Goal: Task Accomplishment & Management: Manage account settings

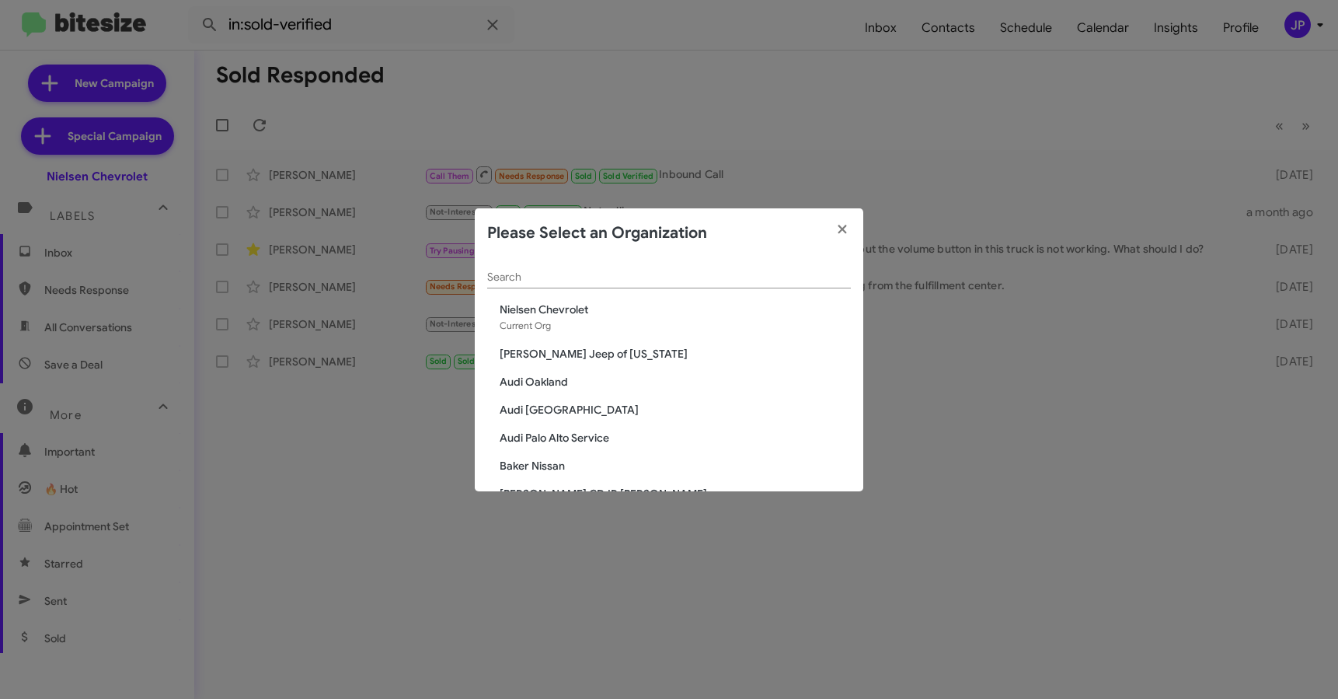
click at [738, 271] on input "Search" at bounding box center [669, 277] width 364 height 12
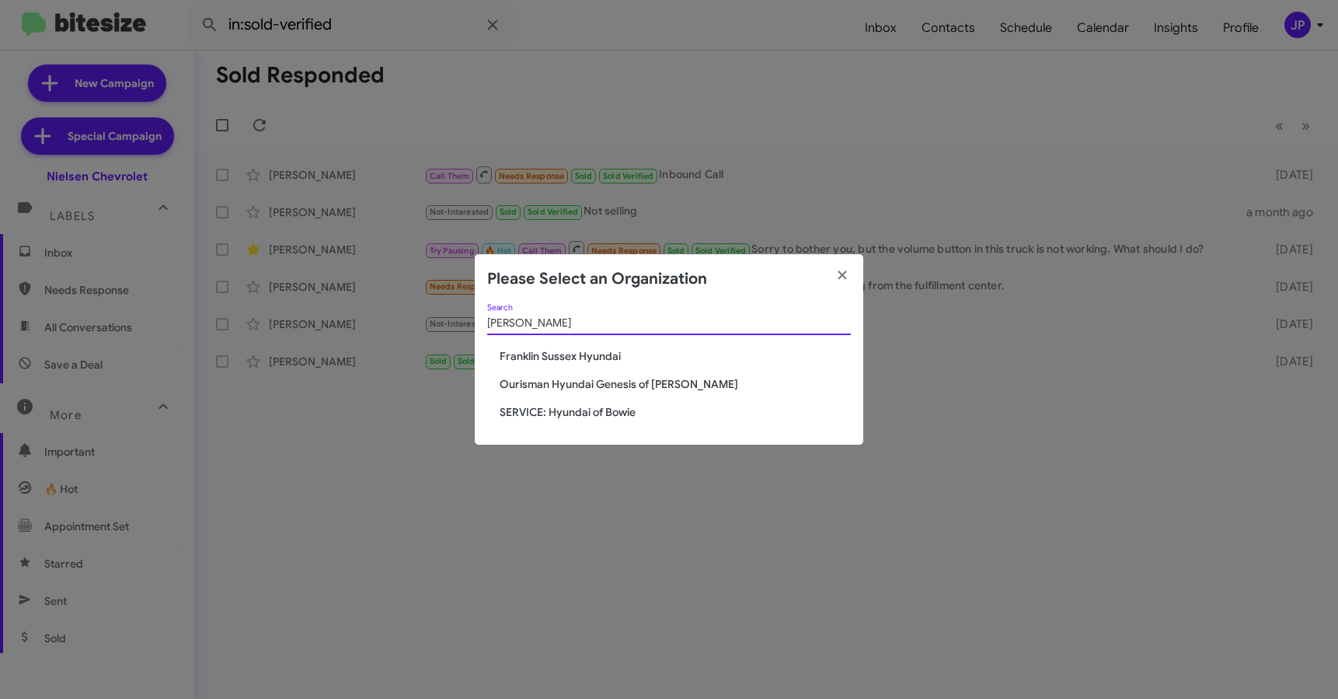
type input "[PERSON_NAME]"
click at [678, 380] on span "Ourisman Hyundai Genesis of [PERSON_NAME]" at bounding box center [675, 384] width 351 height 16
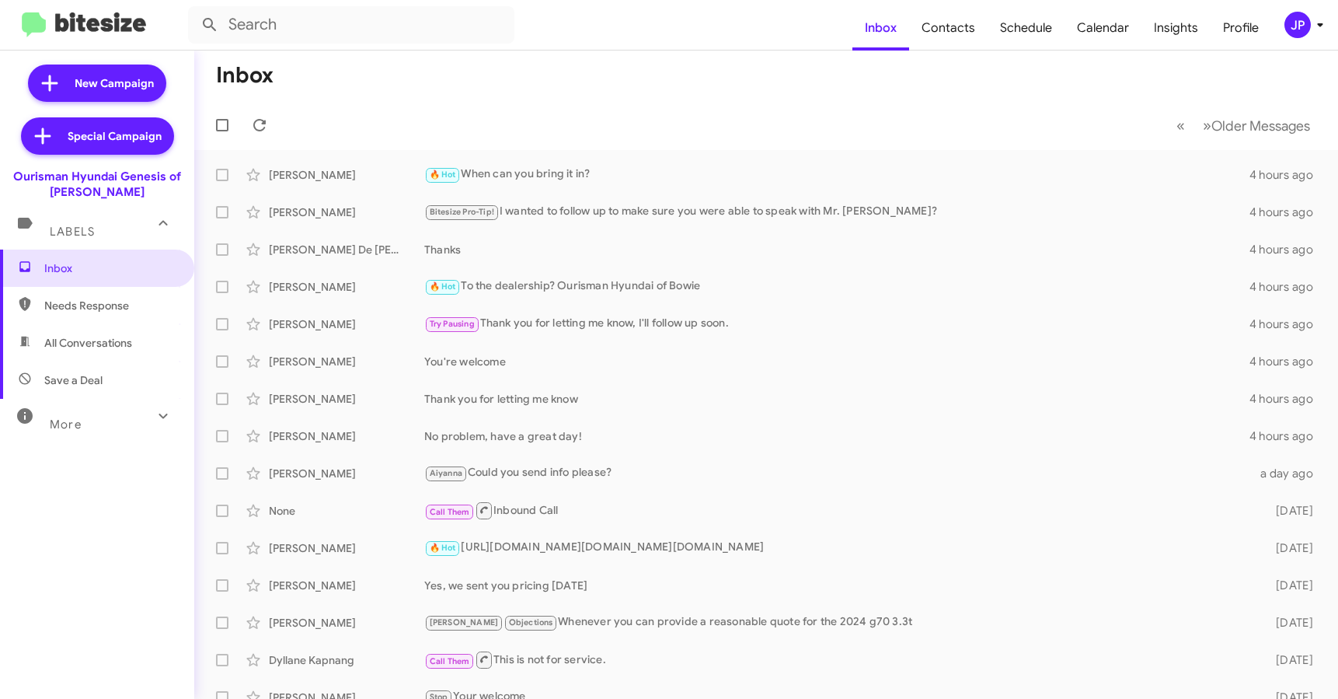
click at [1295, 33] on div "JP" at bounding box center [1297, 25] width 26 height 26
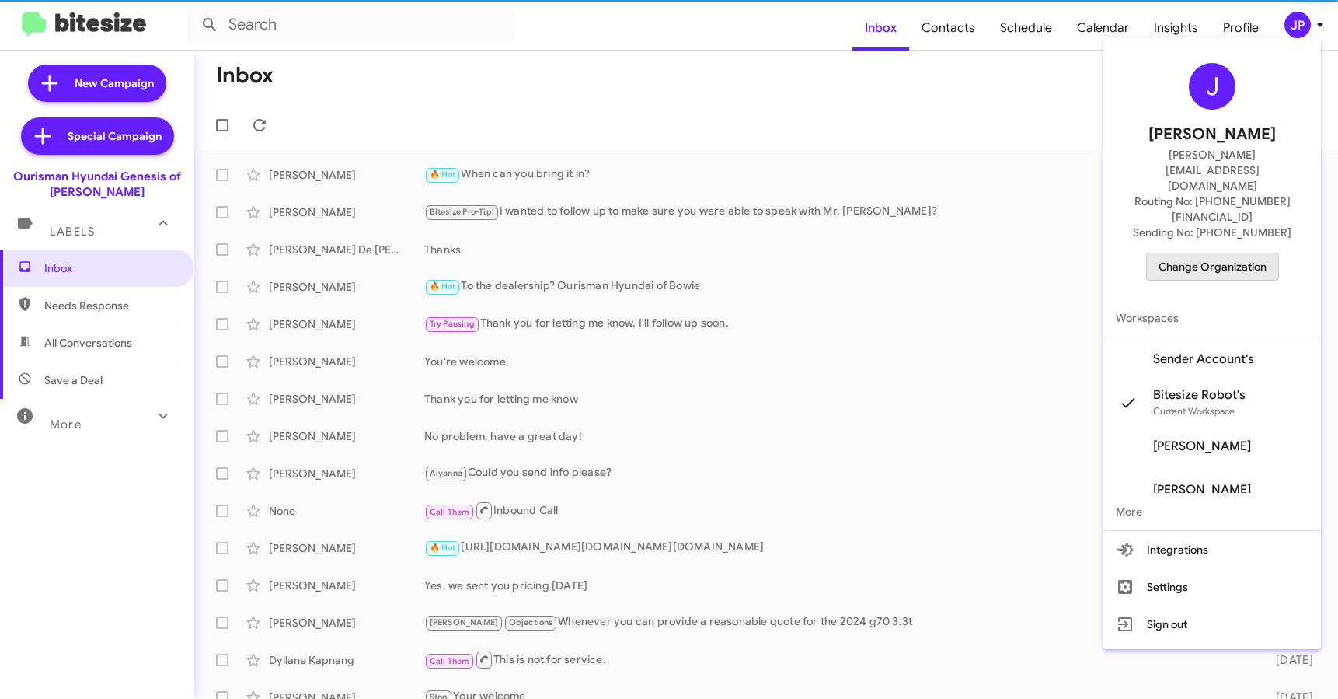
click at [1246, 253] on span "Change Organization" at bounding box center [1213, 266] width 108 height 26
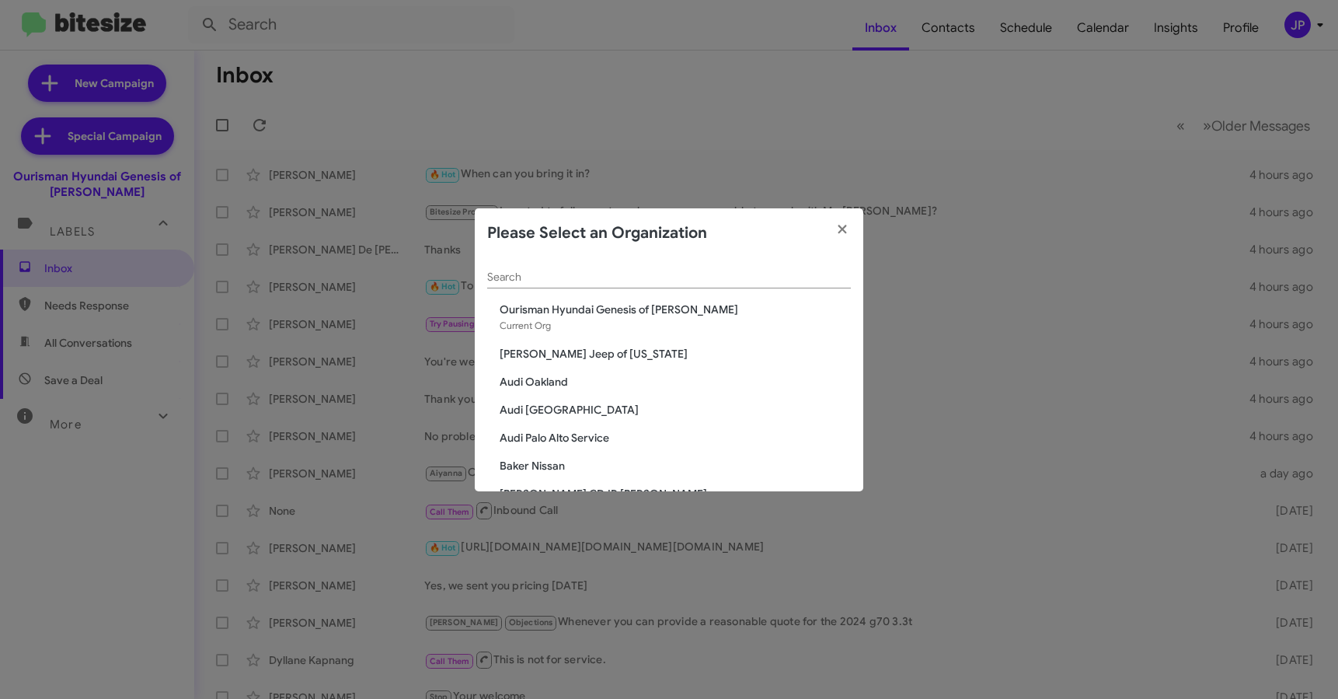
click at [739, 277] on input "Search" at bounding box center [669, 277] width 364 height 12
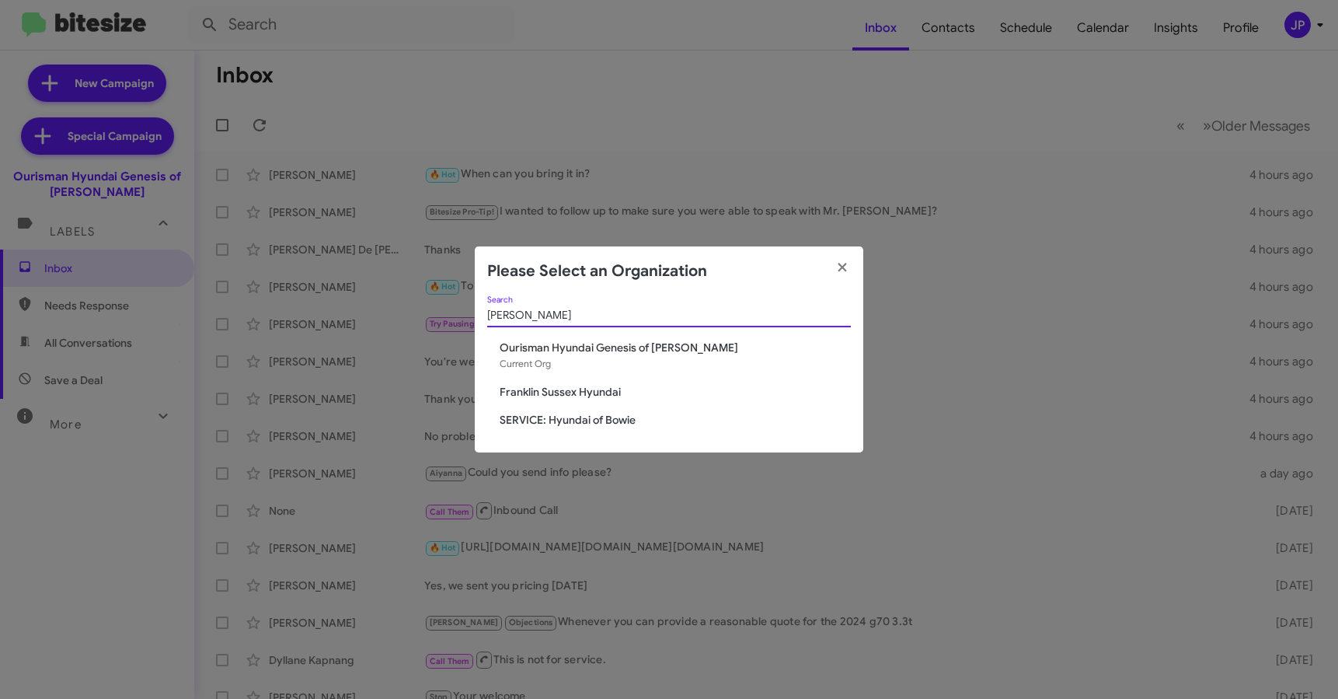
type input "[PERSON_NAME]"
click at [586, 423] on span "SERVICE: Hyundai of Bowie" at bounding box center [675, 420] width 351 height 16
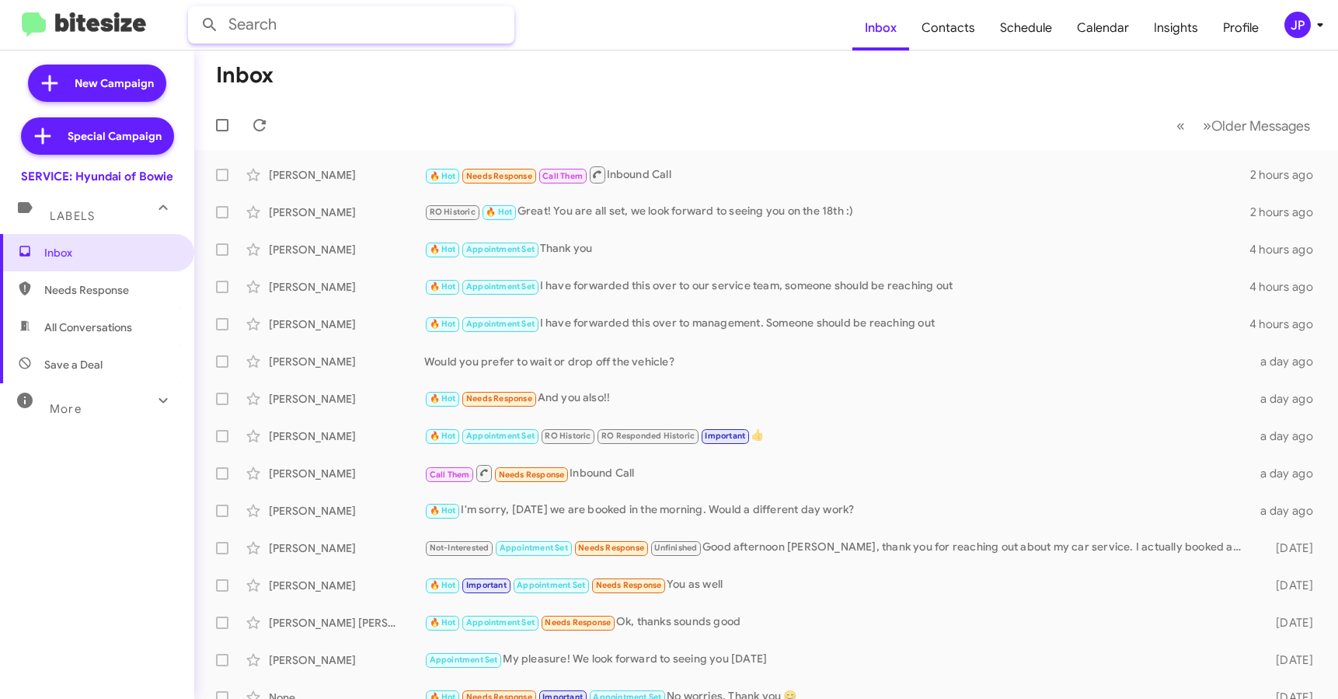
click at [281, 35] on input "text" at bounding box center [351, 24] width 326 height 37
click at [194, 9] on button at bounding box center [209, 24] width 31 height 31
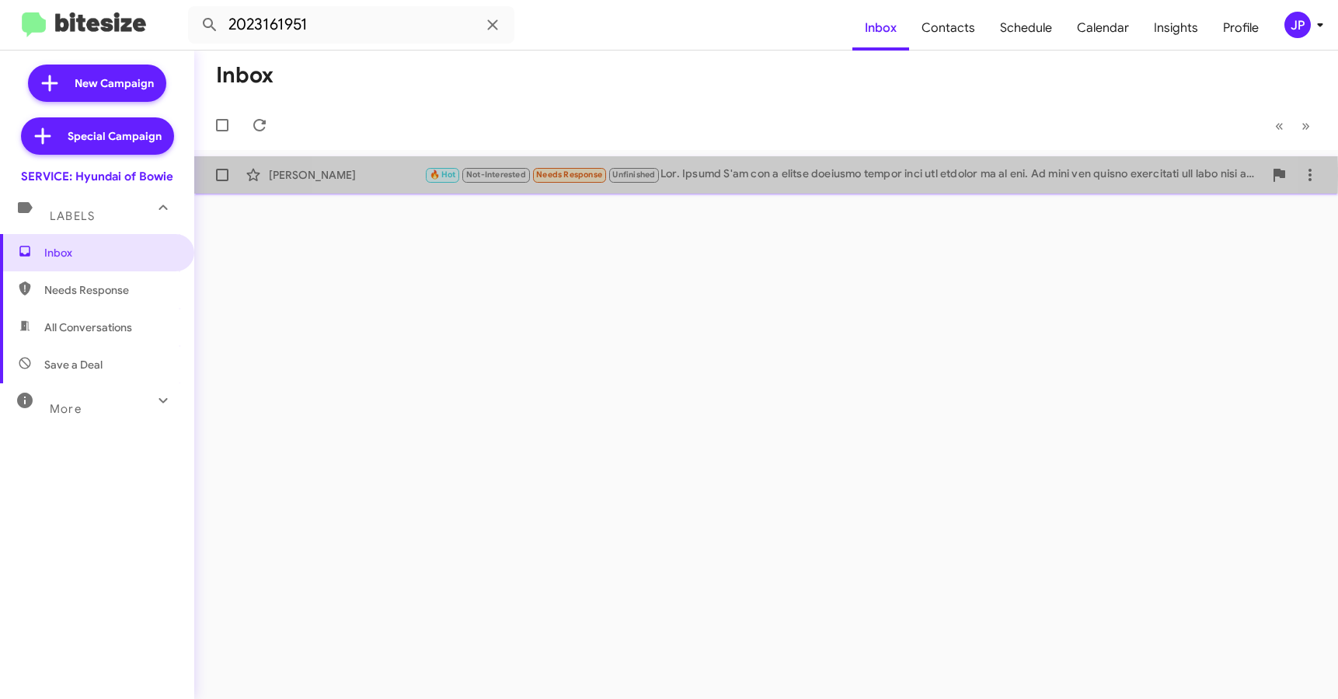
click at [726, 175] on div "🔥 Hot Not-Interested Needs Response Unfinished" at bounding box center [843, 175] width 839 height 18
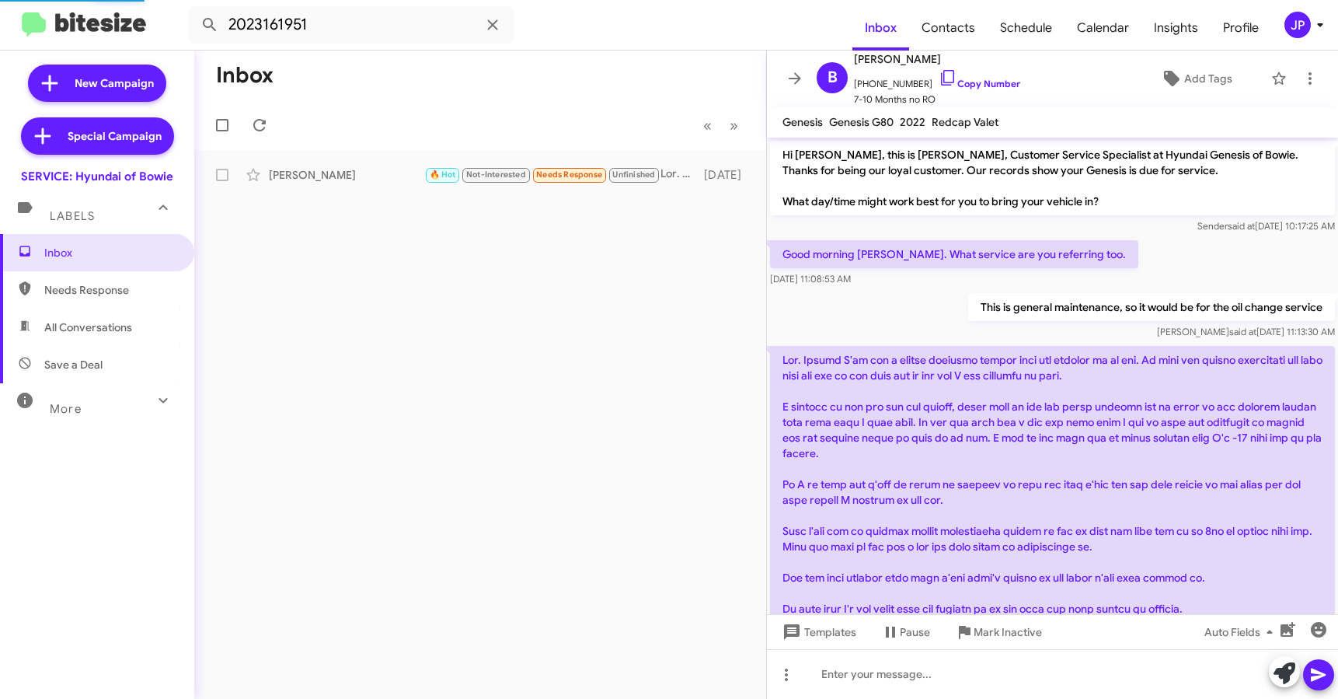
scroll to position [142, 0]
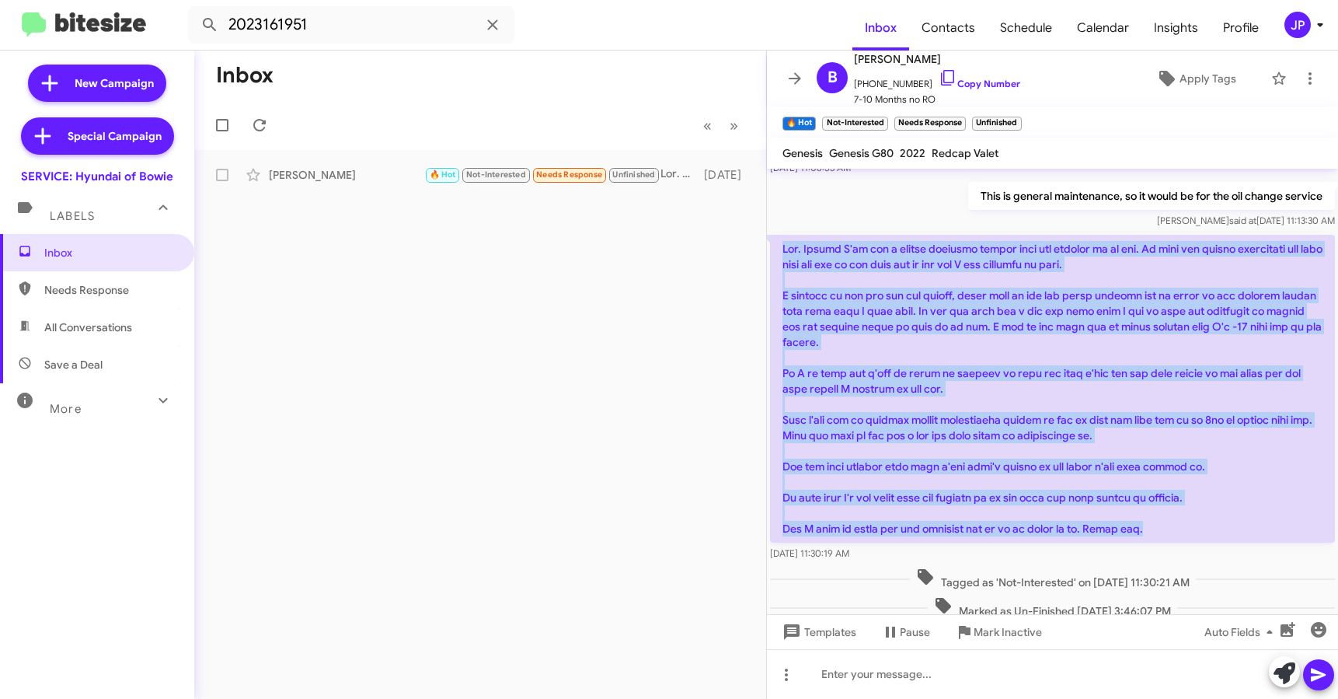
drag, startPoint x: 783, startPoint y: 246, endPoint x: 1197, endPoint y: 534, distance: 503.6
click at [1197, 534] on p at bounding box center [1052, 389] width 565 height 308
copy p "Mrs. Bowman I've had a couple problems lately with the service of my car. My la…"
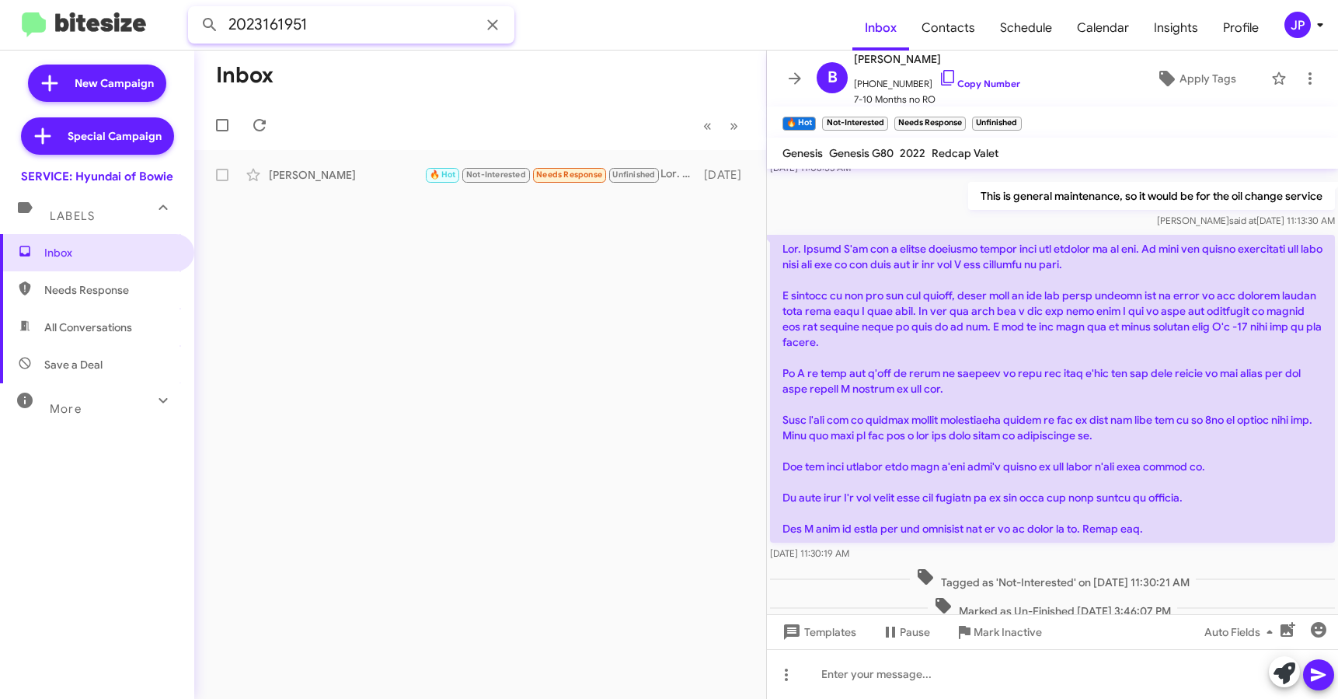
click at [359, 26] on input "2023161951" at bounding box center [351, 24] width 326 height 37
type input "4439262711"
click at [194, 9] on button at bounding box center [209, 24] width 31 height 31
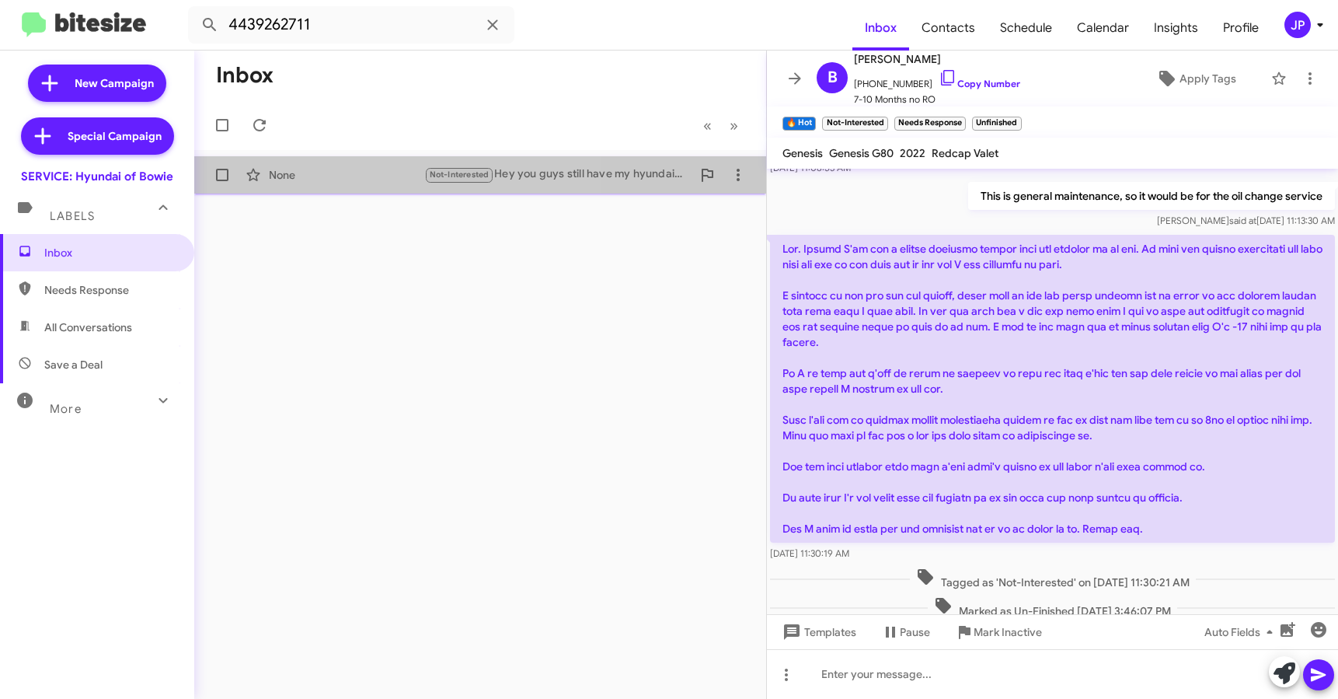
click at [388, 171] on div "None" at bounding box center [346, 175] width 155 height 16
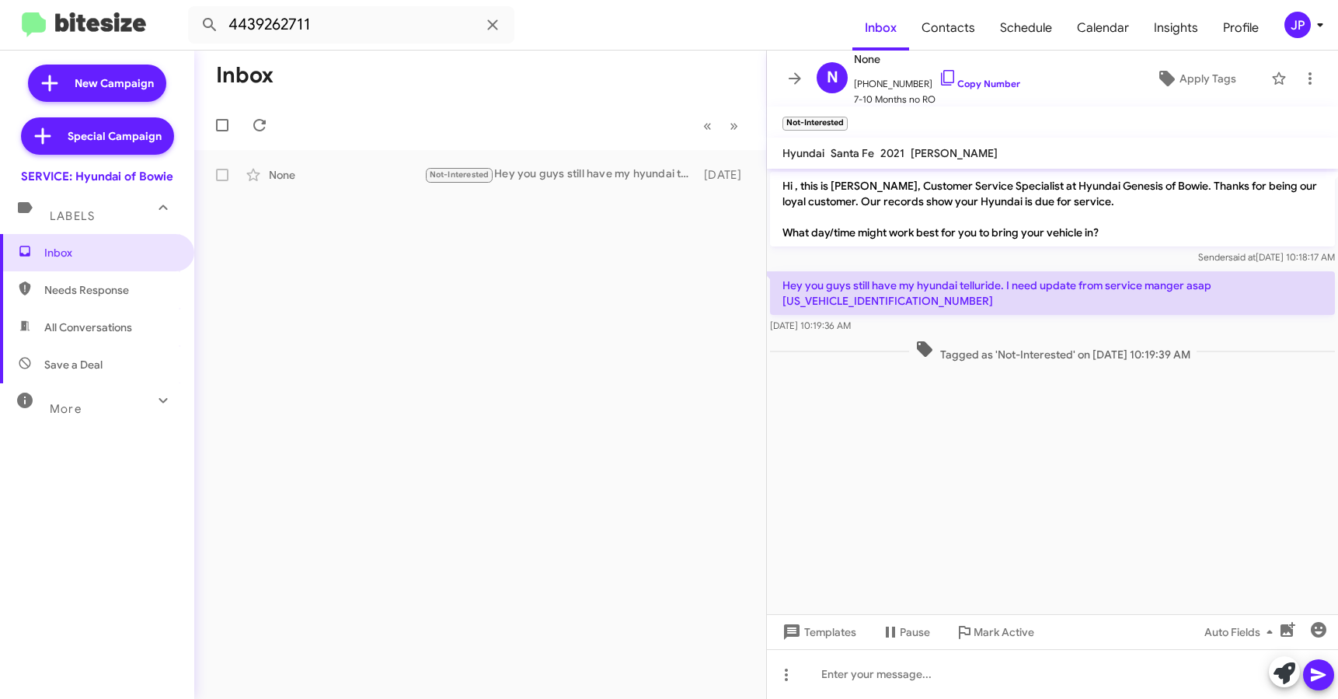
drag, startPoint x: 908, startPoint y: 298, endPoint x: 765, endPoint y: 288, distance: 143.3
click at [765, 288] on div "Inbox « Previous » Next None Not-Interested Hey you guys still have my hyundai …" at bounding box center [766, 375] width 1144 height 648
click at [863, 306] on p "Hey you guys still have my hyundai telluride. I need update from service manger…" at bounding box center [1052, 293] width 565 height 44
drag, startPoint x: 797, startPoint y: 289, endPoint x: 783, endPoint y: 288, distance: 14.0
click at [783, 288] on p "Hey you guys still have my hyundai telluride. I need update from service manger…" at bounding box center [1052, 293] width 565 height 44
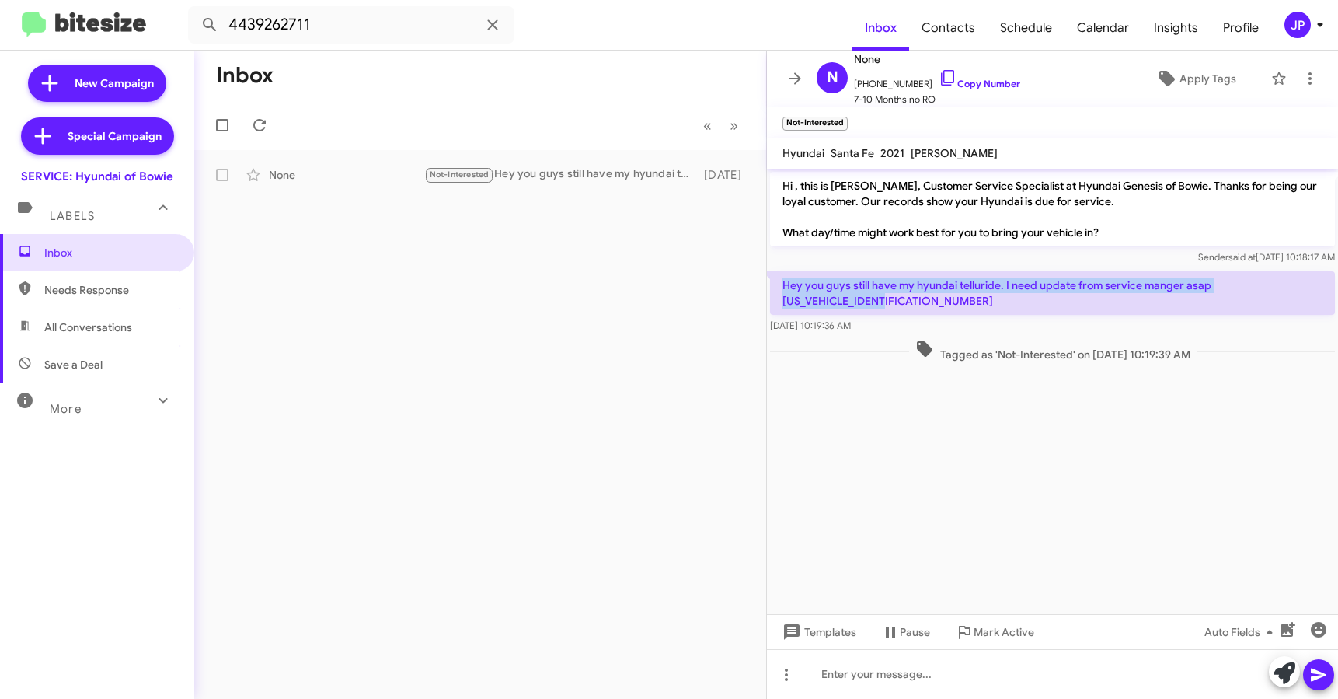
copy p "Hey you guys still have my hyundai telluride. I need update from service manger…"
click at [1274, 26] on button "JP" at bounding box center [1296, 25] width 50 height 26
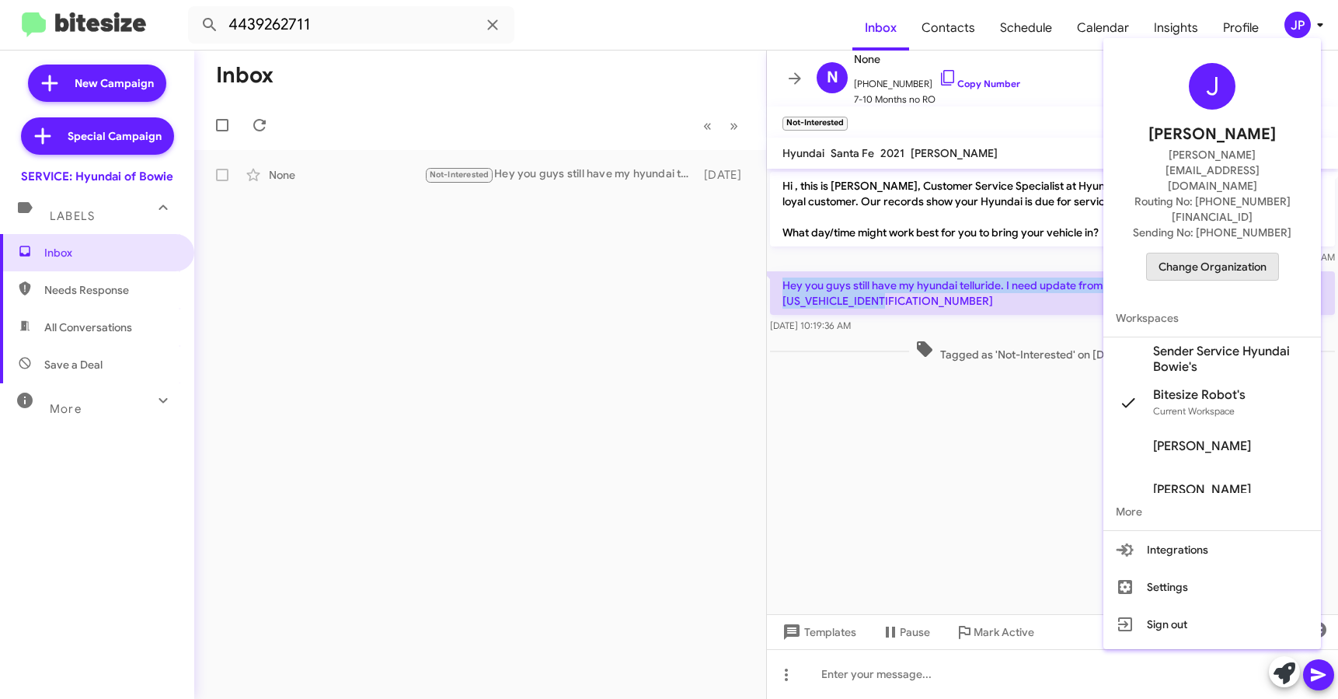
click at [1248, 253] on span "Change Organization" at bounding box center [1213, 266] width 108 height 26
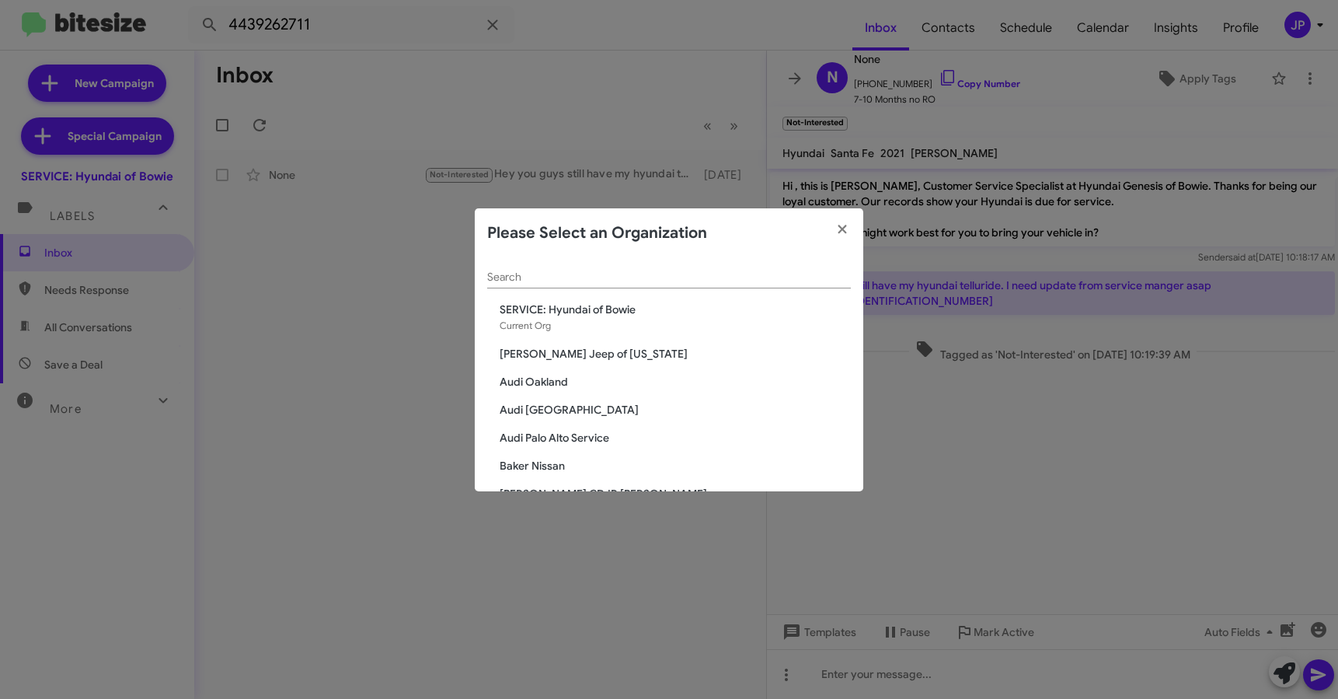
click at [700, 266] on div "Search" at bounding box center [669, 273] width 364 height 30
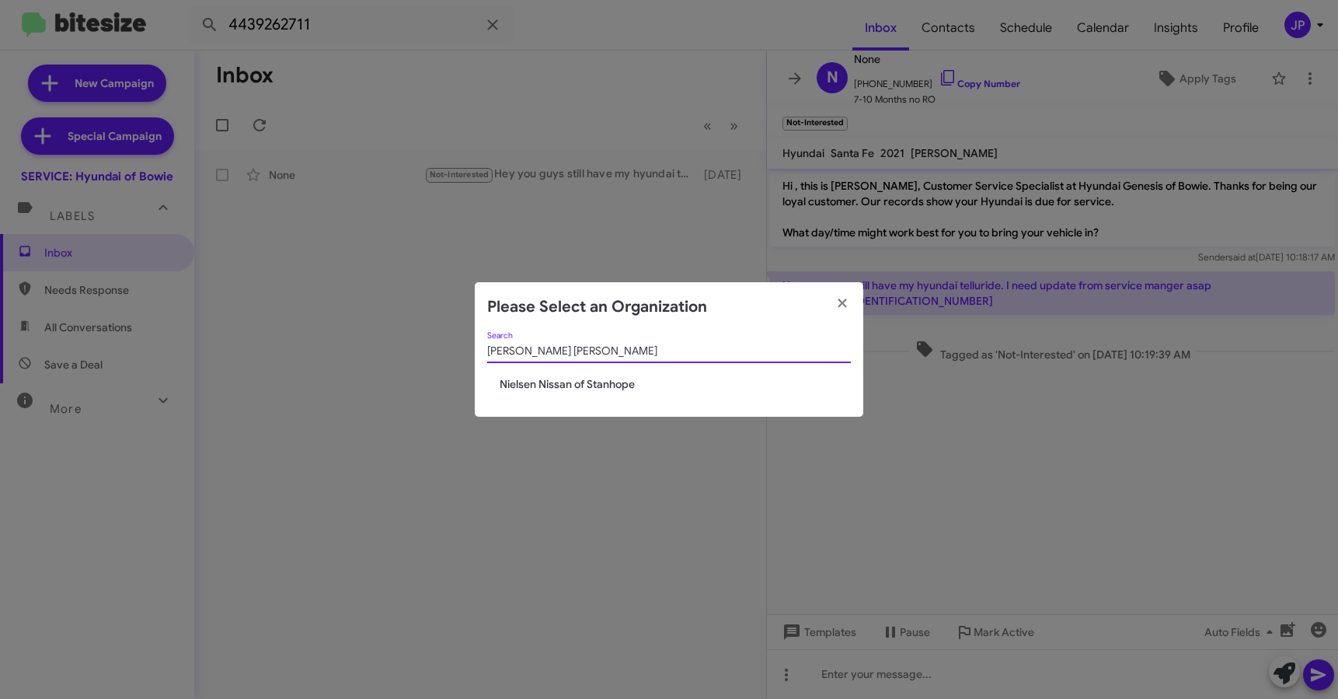
type input "Nielsen Niss"
click at [626, 376] on span "Nielsen Nissan of Stanhope" at bounding box center [675, 384] width 351 height 16
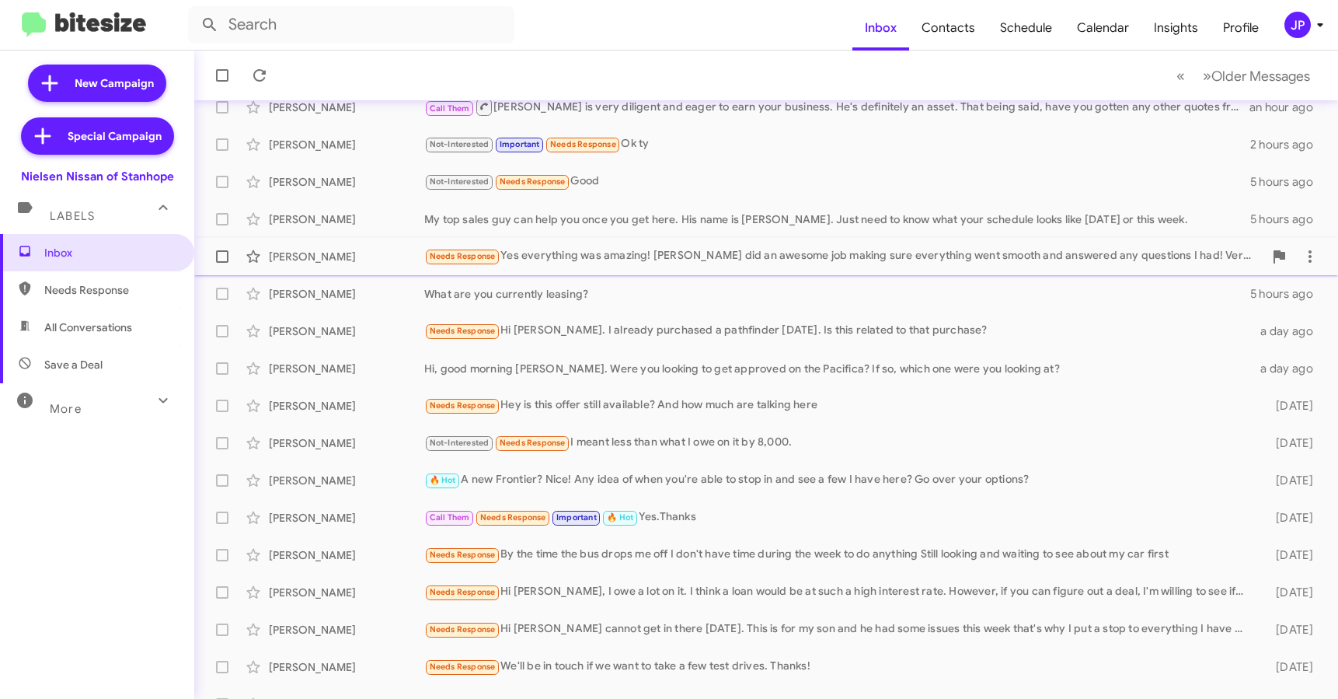
scroll to position [204, 0]
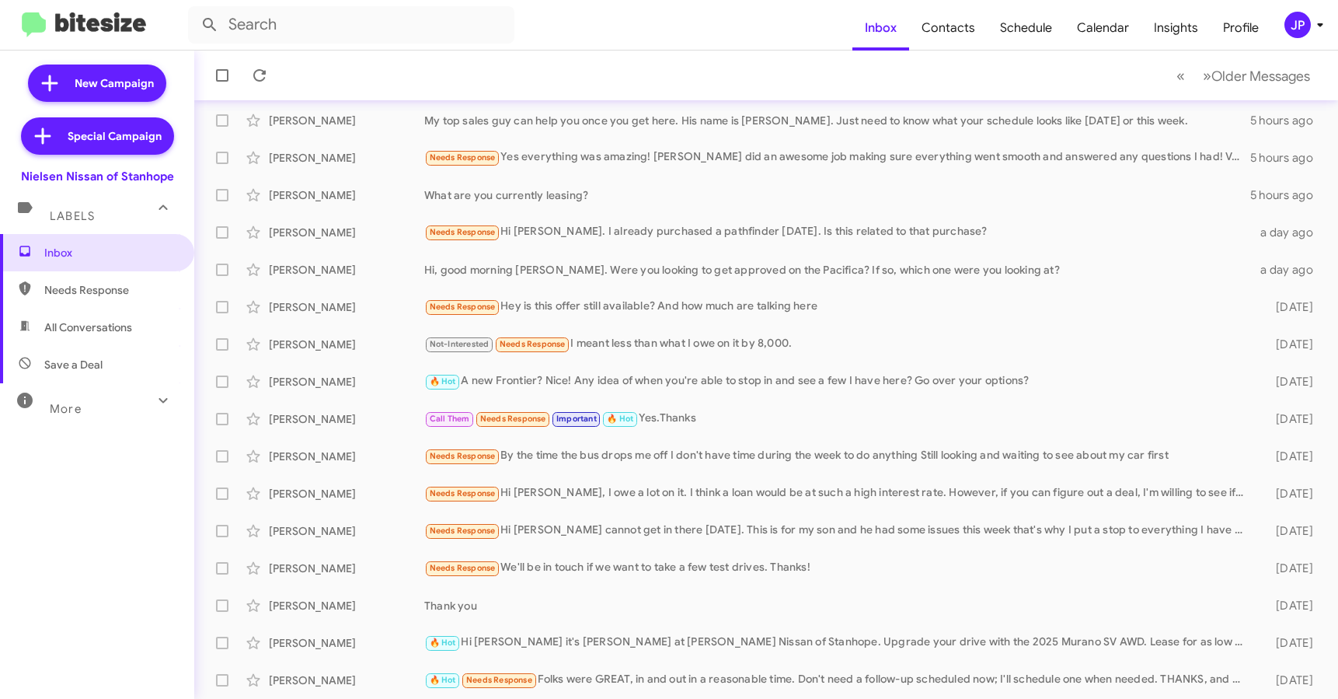
click at [161, 392] on mat-icon at bounding box center [163, 400] width 25 height 25
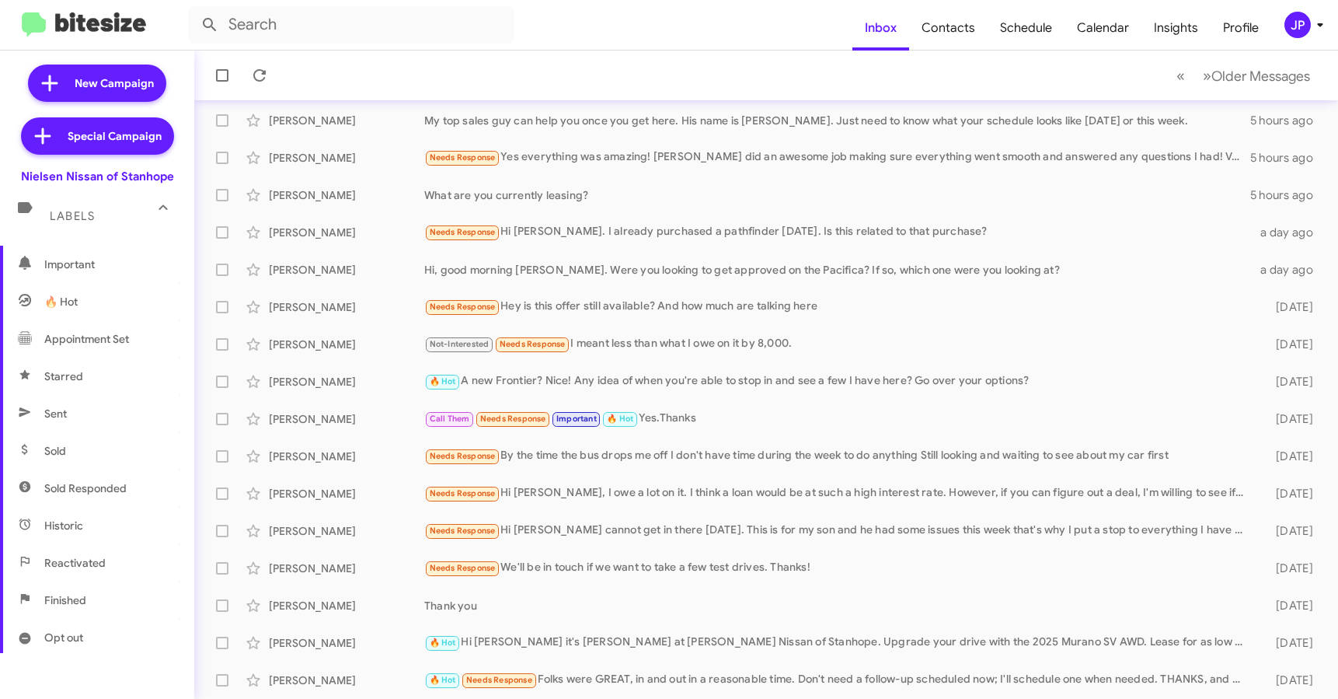
scroll to position [312, 0]
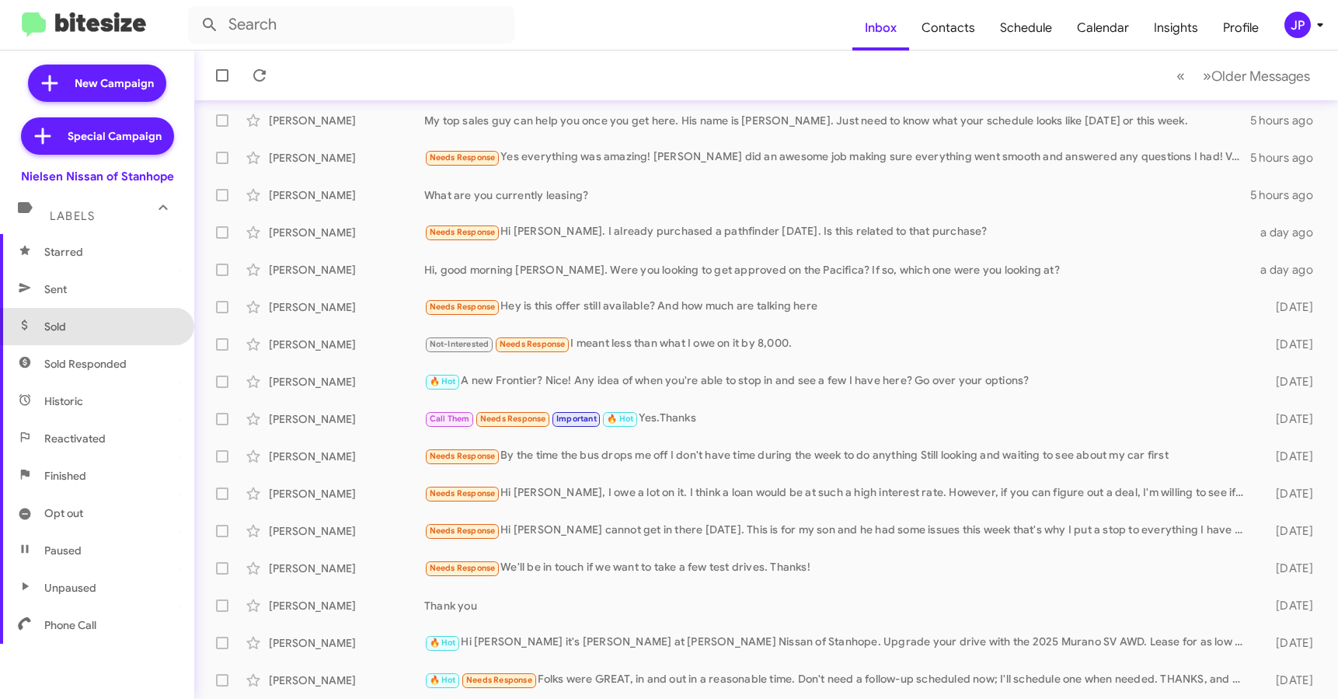
click at [101, 339] on span "Sold" at bounding box center [97, 326] width 194 height 37
type input "in:sold"
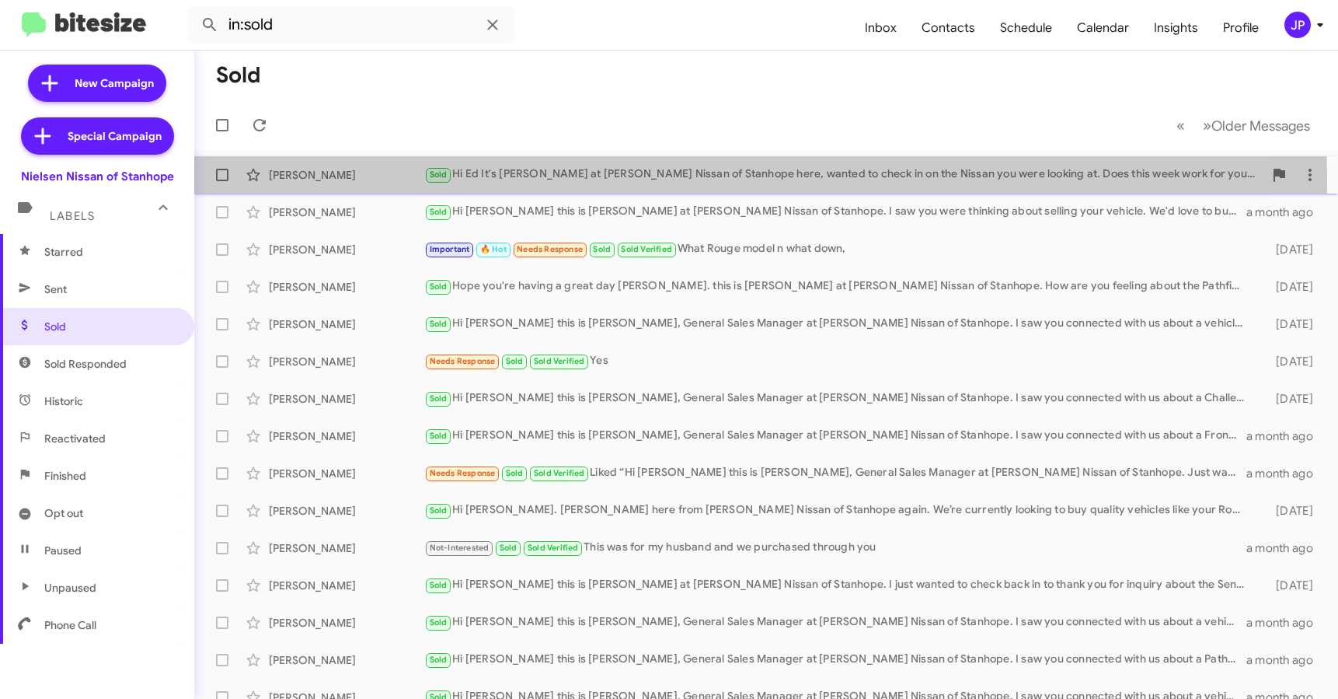
click at [509, 182] on div "Sold Hi Ed It's Stephen Romain at Nielsen Nissan of Stanhope here, wanted to ch…" at bounding box center [843, 175] width 839 height 18
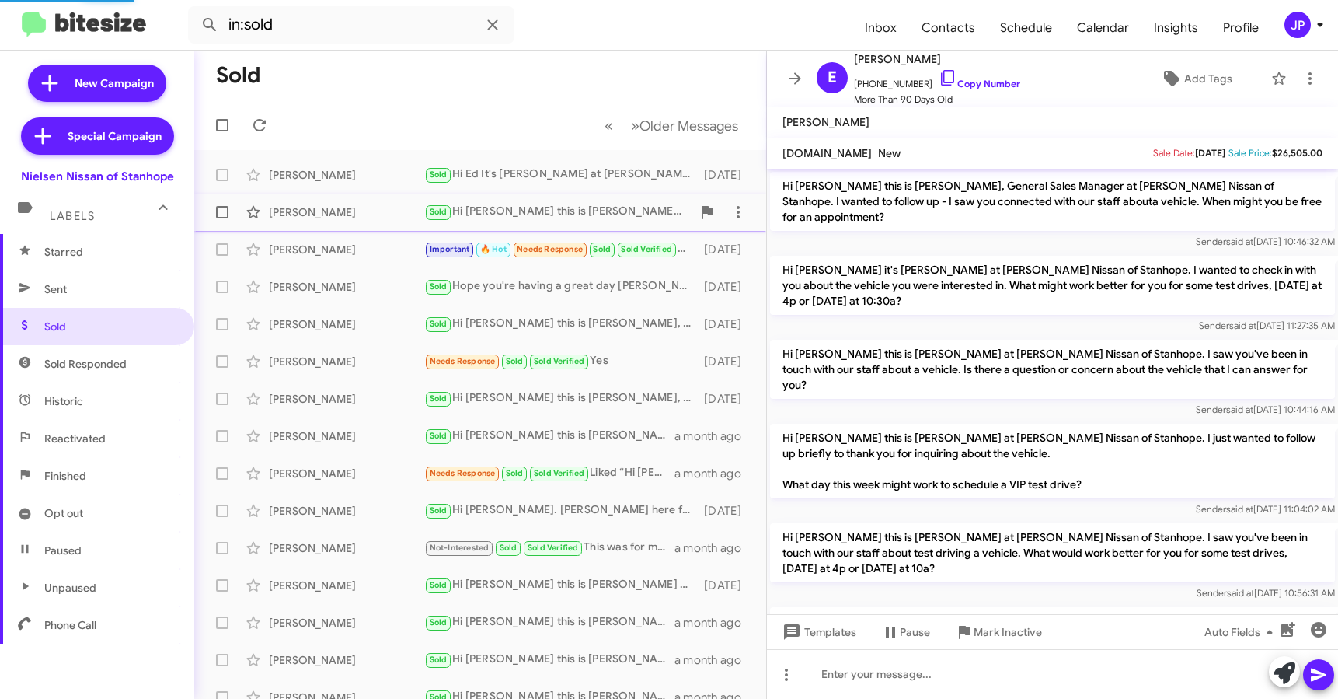
scroll to position [538, 0]
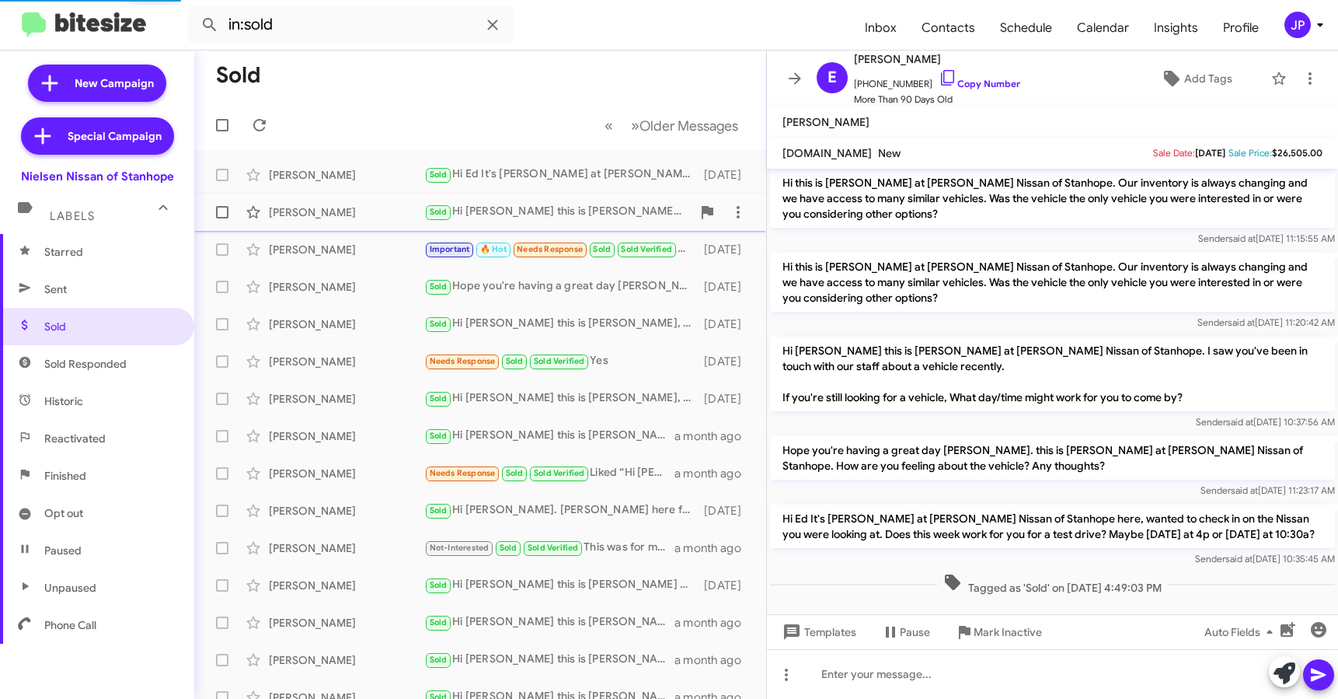
click at [499, 214] on div "Sold Hi Luis this is Stephen Romain at Nielsen Nissan of Stanhope. I saw you we…" at bounding box center [557, 212] width 267 height 18
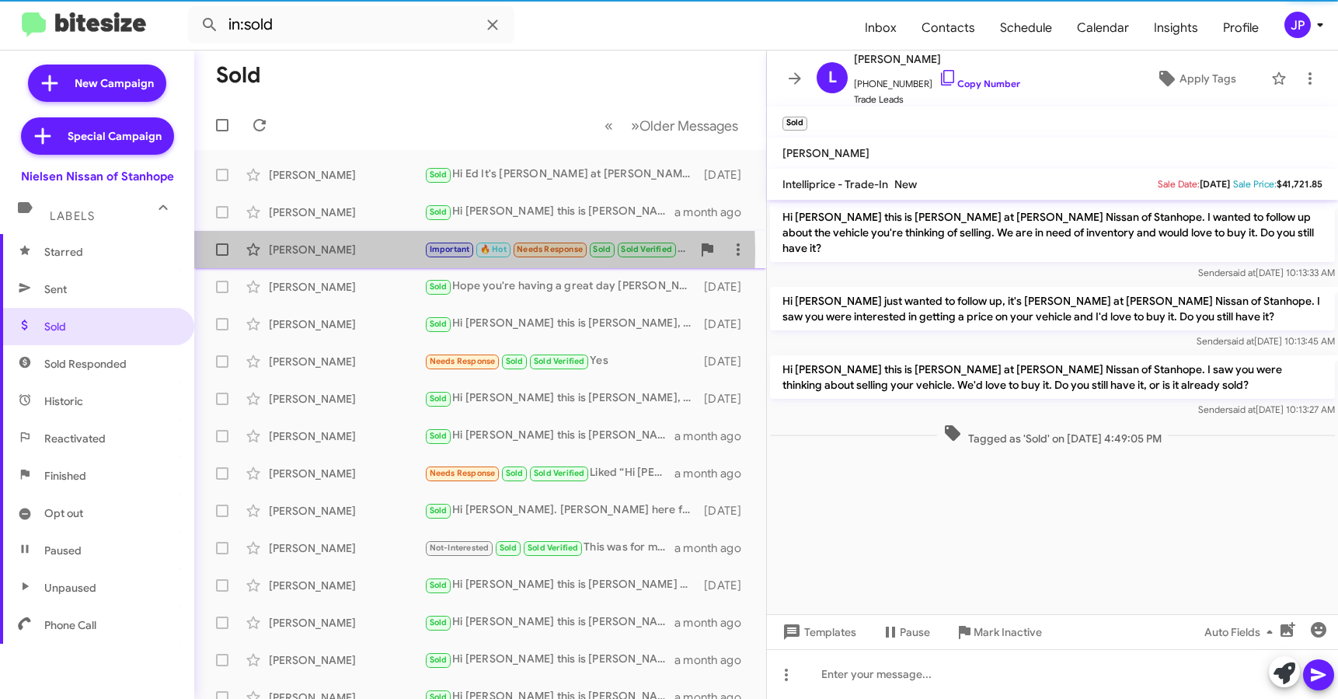
click at [387, 251] on div "Phyllis Flanagan" at bounding box center [346, 250] width 155 height 16
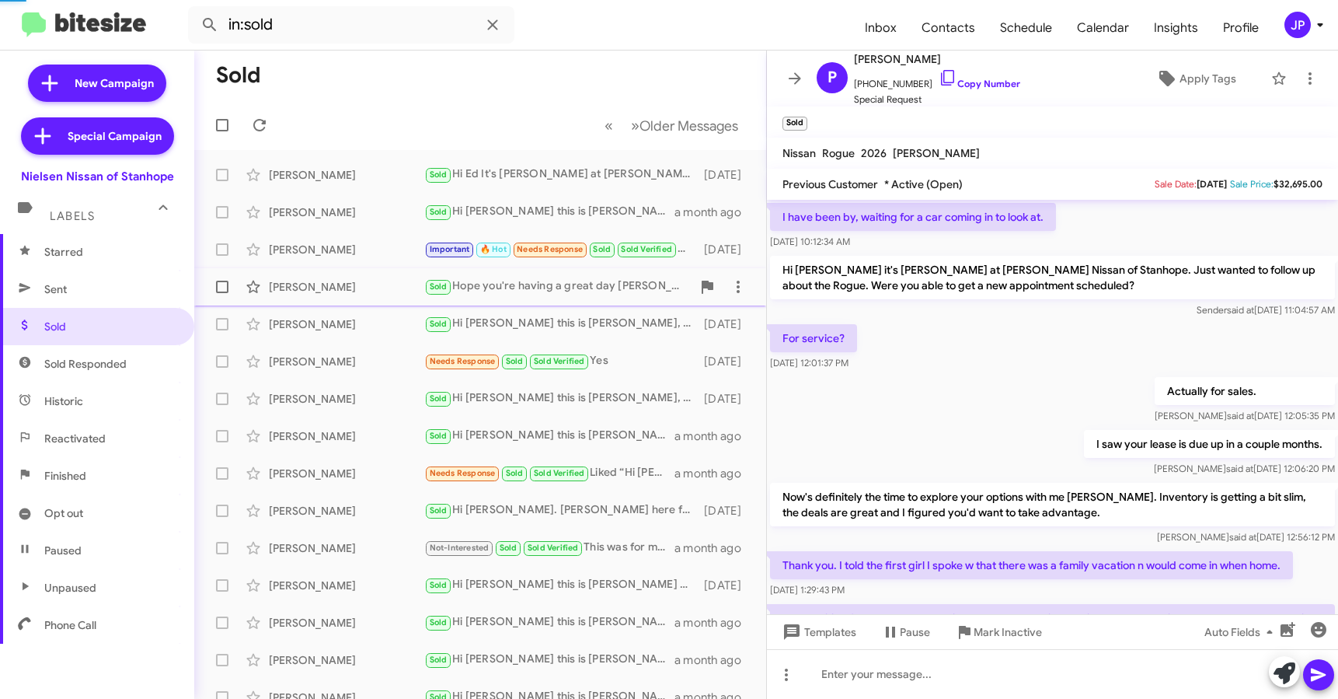
scroll to position [921, 0]
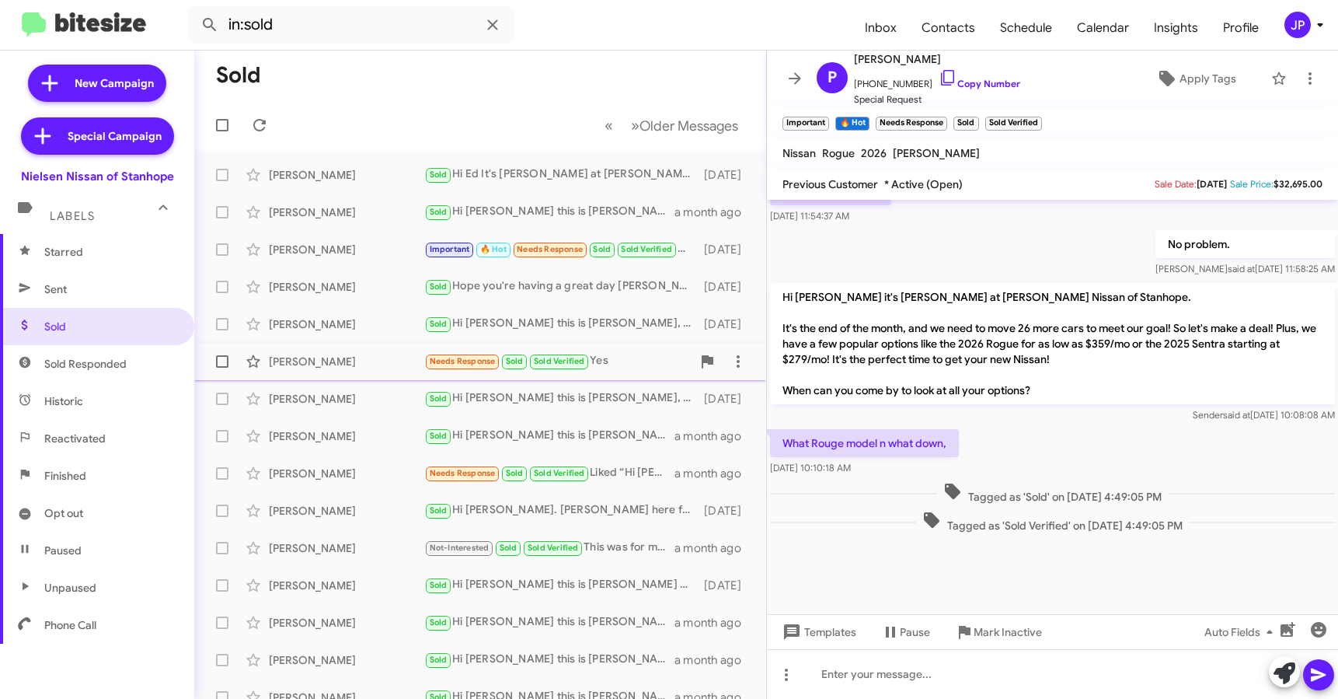
click at [368, 360] on div "Susan Rapolla" at bounding box center [346, 362] width 155 height 16
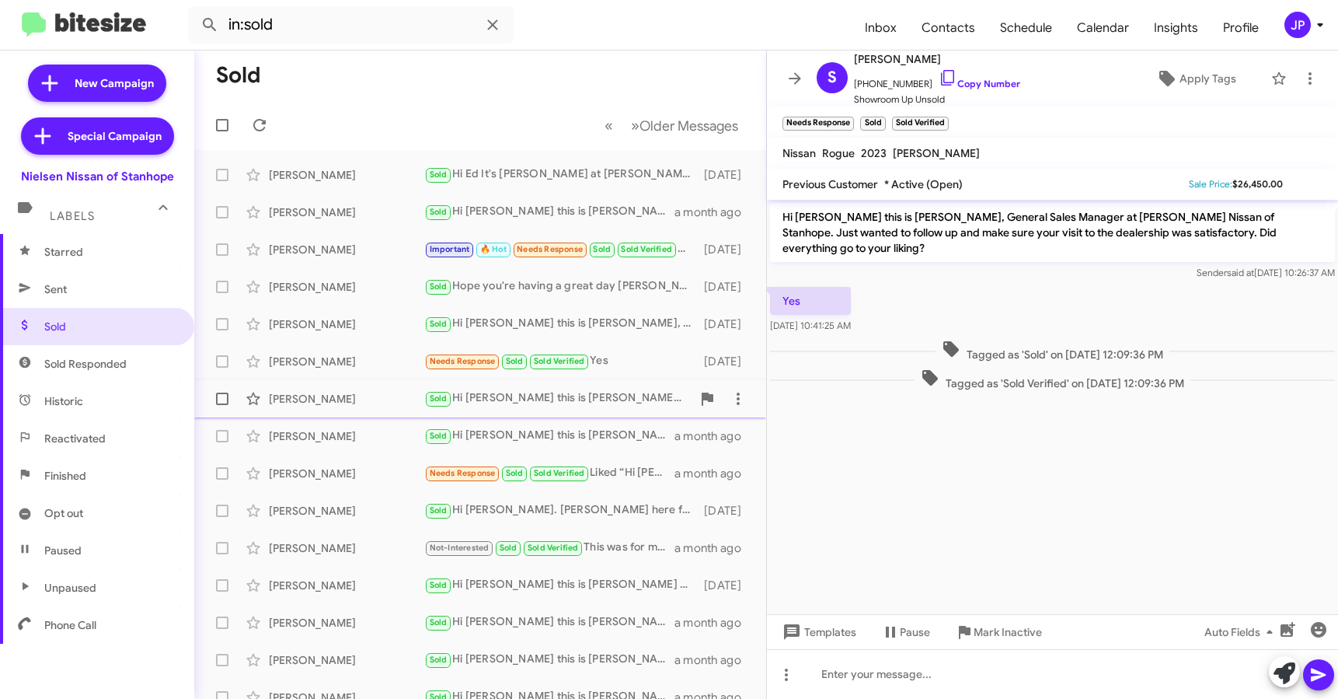
click at [369, 397] on div "Edward Poskitt" at bounding box center [346, 399] width 155 height 16
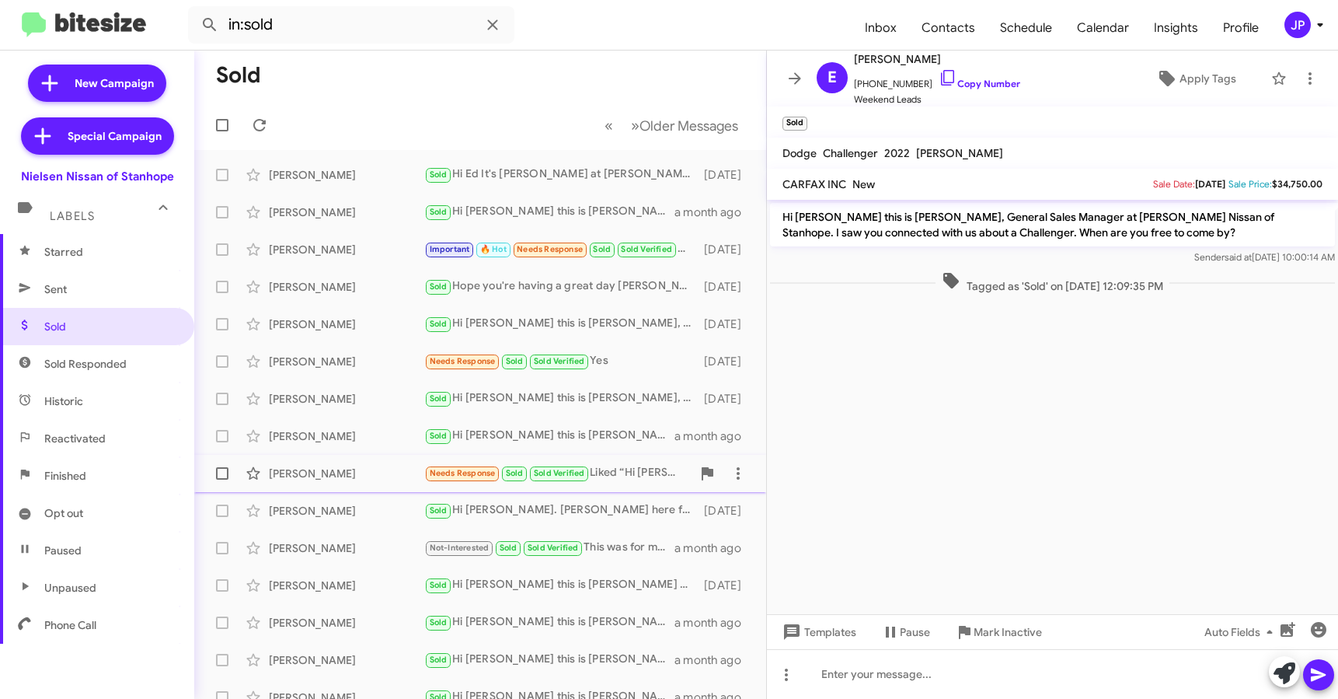
click at [333, 467] on div "Eve Martinez" at bounding box center [346, 473] width 155 height 16
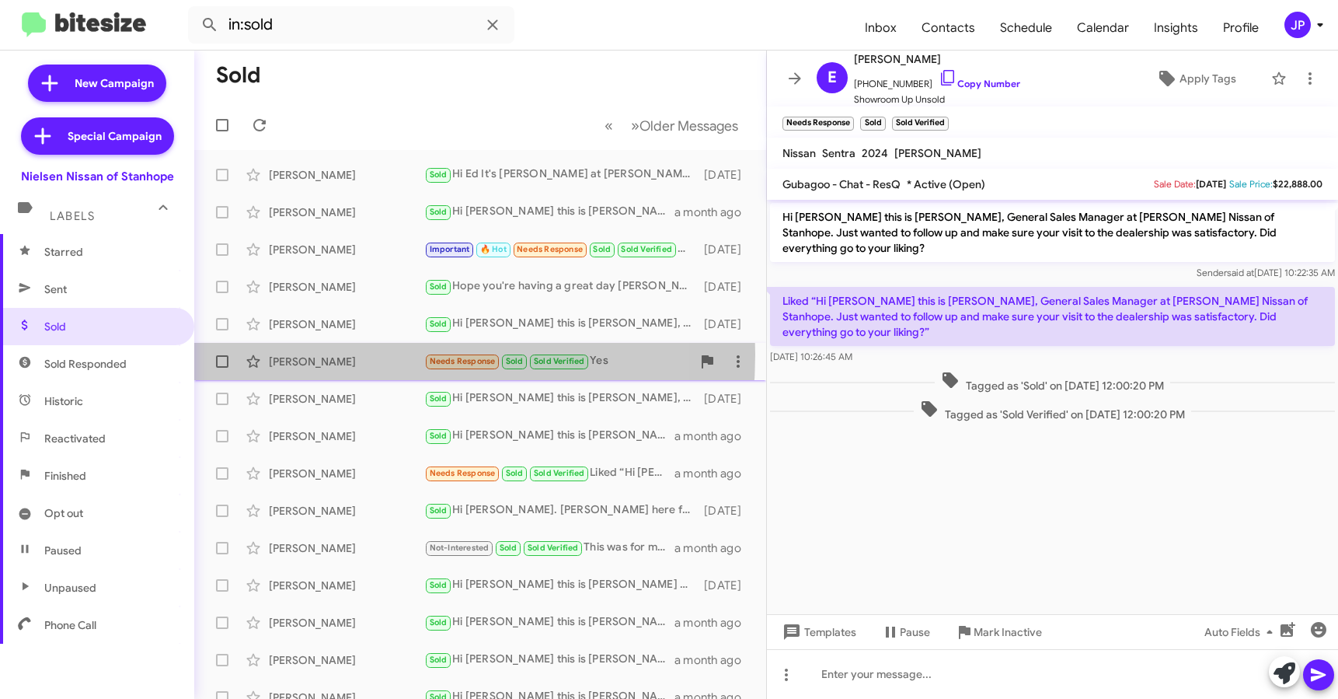
click at [326, 354] on div "Susan Rapolla" at bounding box center [346, 362] width 155 height 16
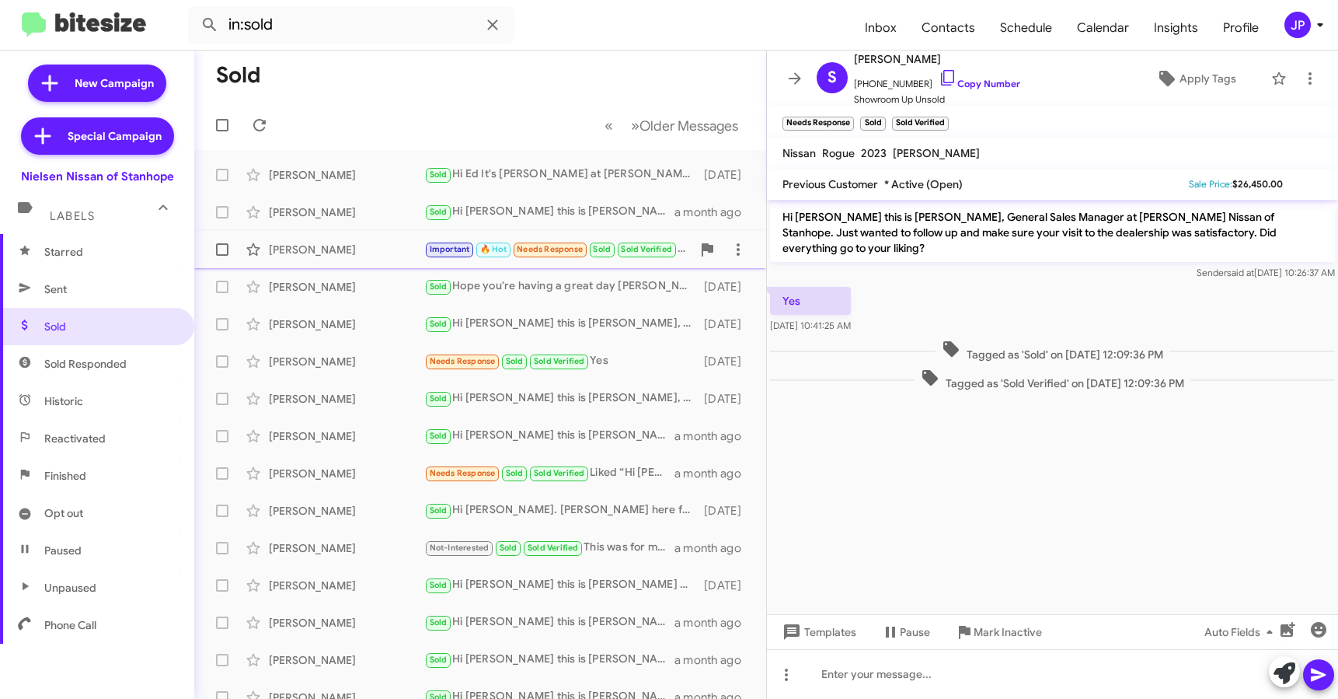
click at [363, 262] on div "Phyllis Flanagan Important 🔥 Hot Needs Response Sold Sold Verified What Rouge m…" at bounding box center [480, 249] width 547 height 31
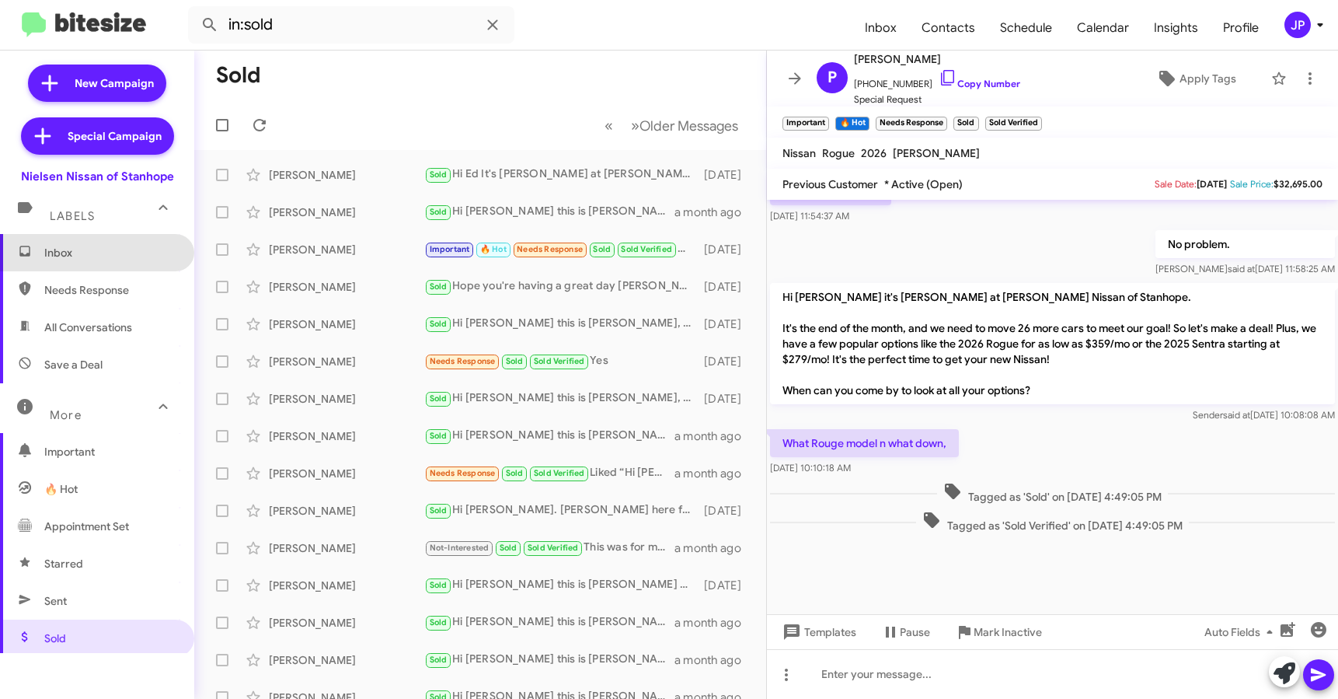
click at [101, 260] on span "Inbox" at bounding box center [97, 252] width 194 height 37
